Goal: Task Accomplishment & Management: Use online tool/utility

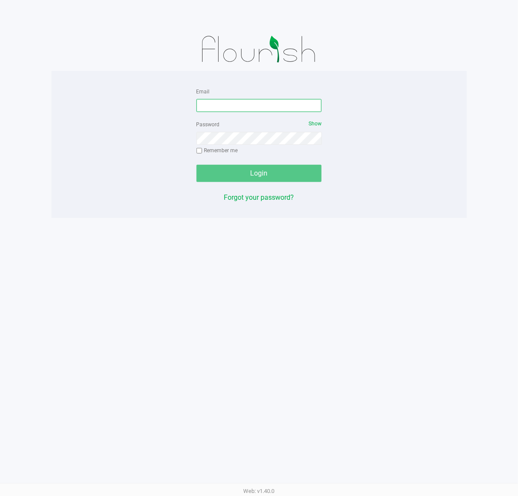
click at [222, 103] on input "Email" at bounding box center [259, 105] width 126 height 13
type input "[EMAIL_ADDRESS][DOMAIN_NAME]"
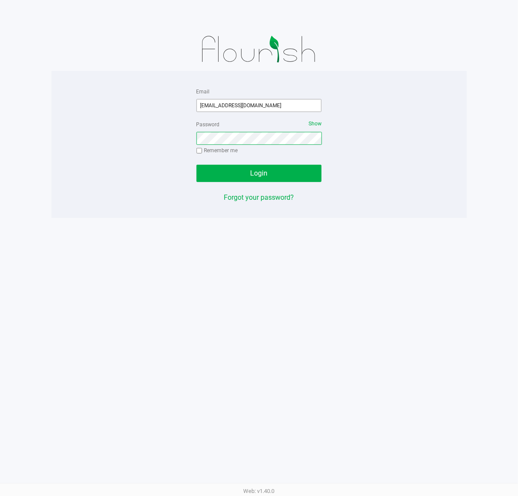
click at [196, 165] on button "Login" at bounding box center [259, 173] width 126 height 17
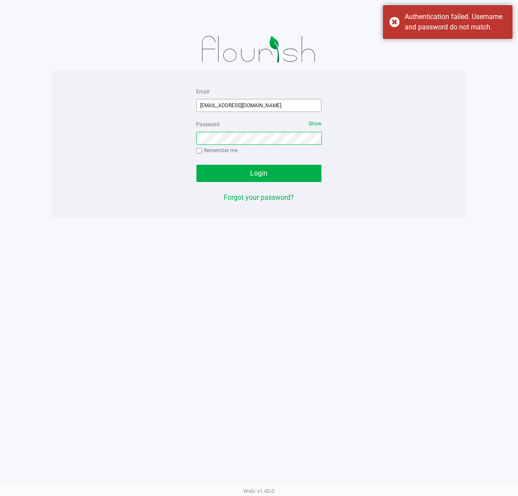
click at [196, 165] on button "Login" at bounding box center [259, 173] width 126 height 17
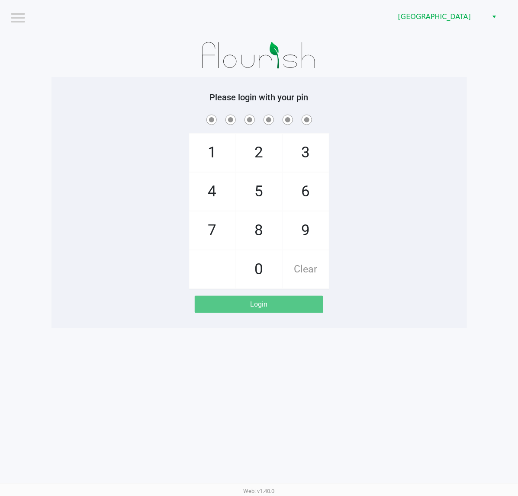
click at [159, 111] on div "Please login with your pin 1 4 7 2 5 8 0 3 6 9 Clear Login" at bounding box center [258, 202] width 415 height 221
checkbox input "true"
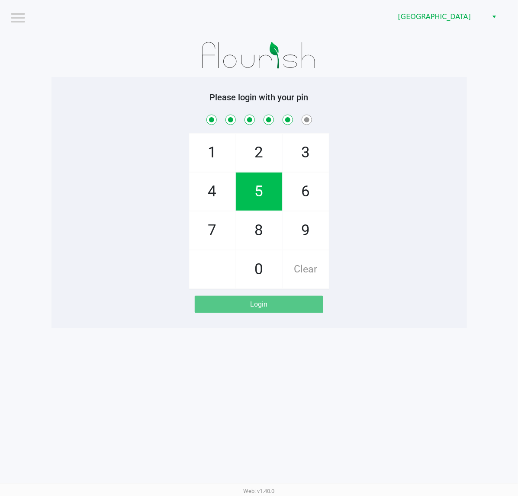
checkbox input "true"
checkbox input "false"
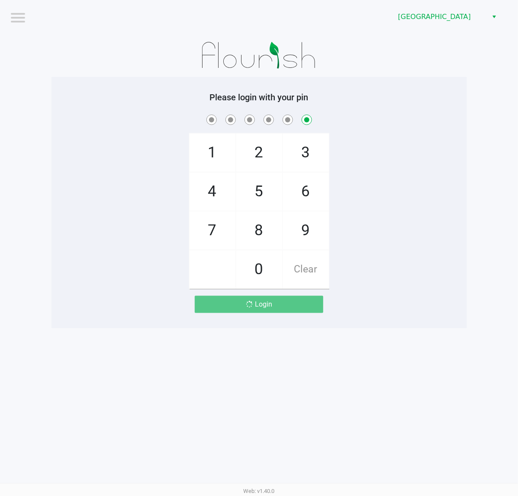
checkbox input "false"
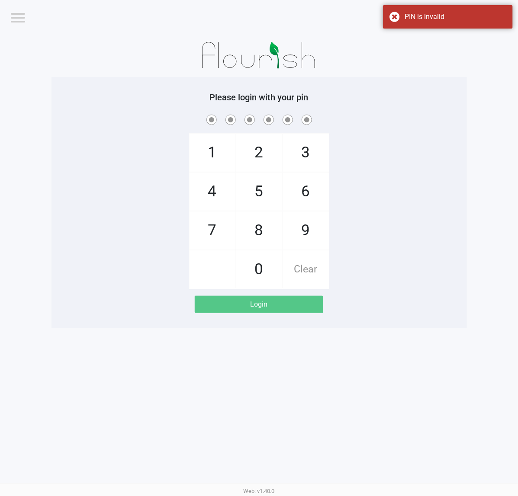
checkbox input "true"
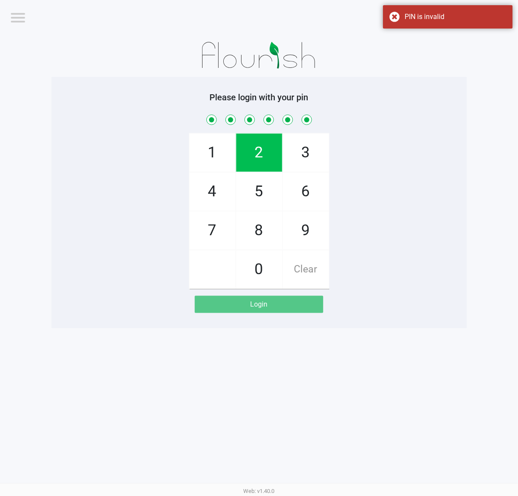
checkbox input "true"
